Goal: Obtain resource: Download file/media

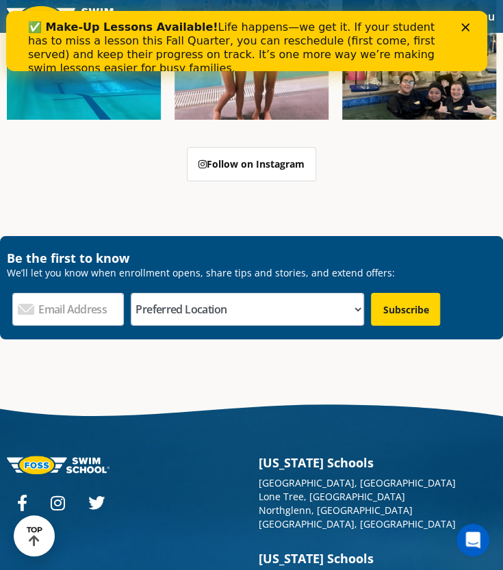
scroll to position [2944, 0]
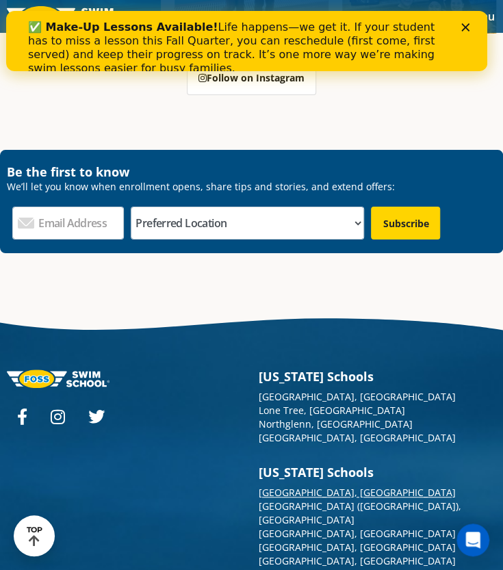
click at [309, 486] on link "[GEOGRAPHIC_DATA], [GEOGRAPHIC_DATA]" at bounding box center [357, 492] width 197 height 13
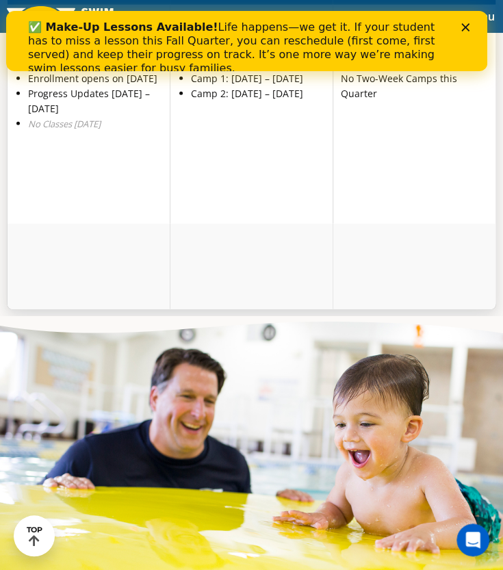
scroll to position [3864, 0]
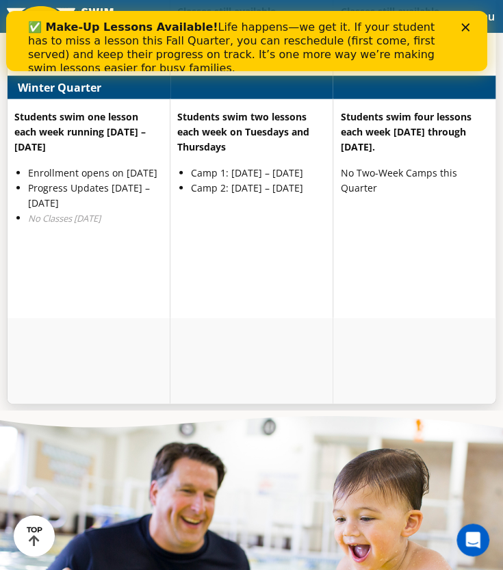
click at [469, 23] on icon "Close" at bounding box center [465, 27] width 8 height 8
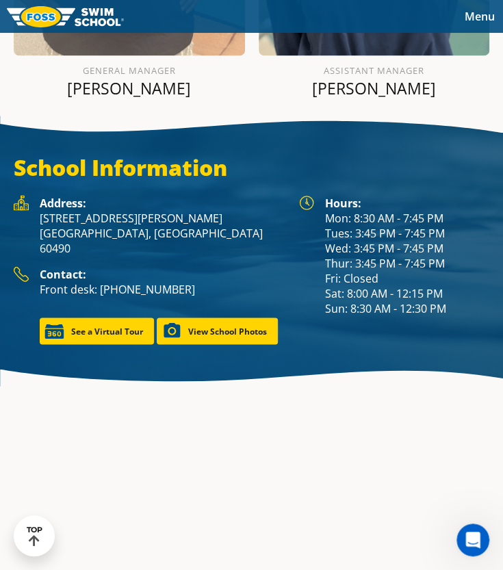
scroll to position [2084, 0]
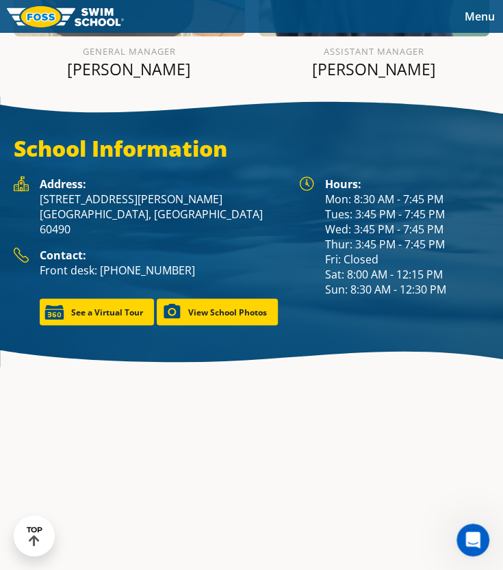
click at [483, 17] on span "Menu" at bounding box center [480, 16] width 30 height 15
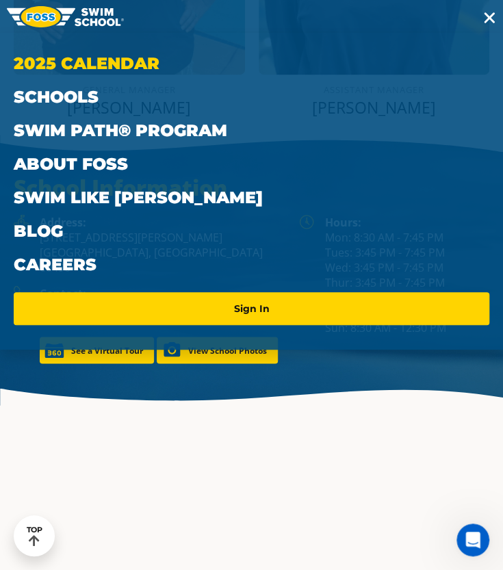
scroll to position [2122, 0]
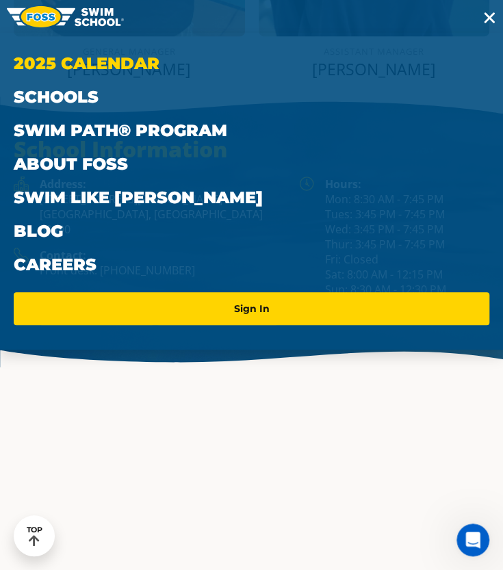
click at [87, 75] on link "2025 Calendar" at bounding box center [252, 64] width 476 height 34
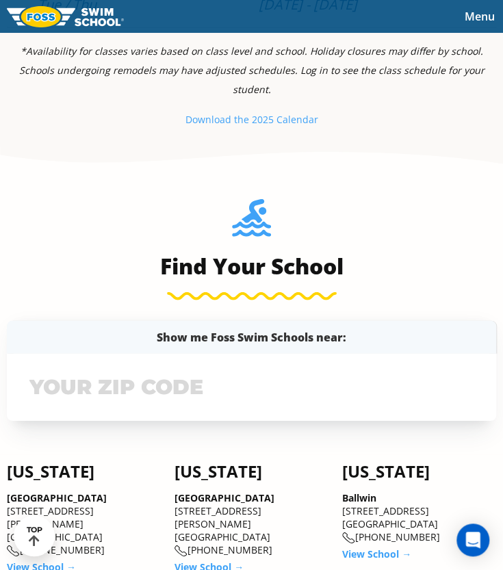
scroll to position [753, 0]
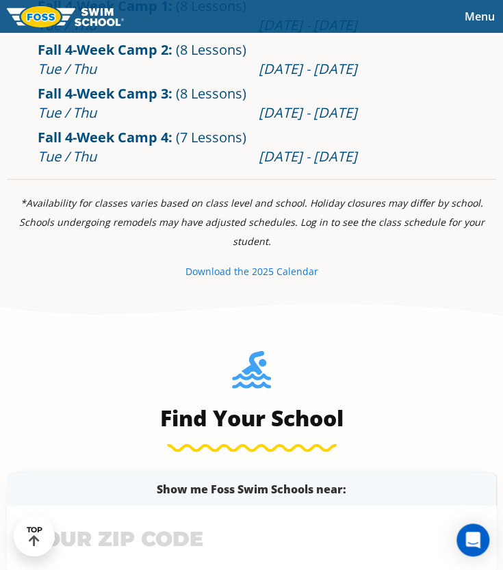
click at [207, 264] on small "Download th" at bounding box center [215, 270] width 58 height 13
